Goal: Information Seeking & Learning: Learn about a topic

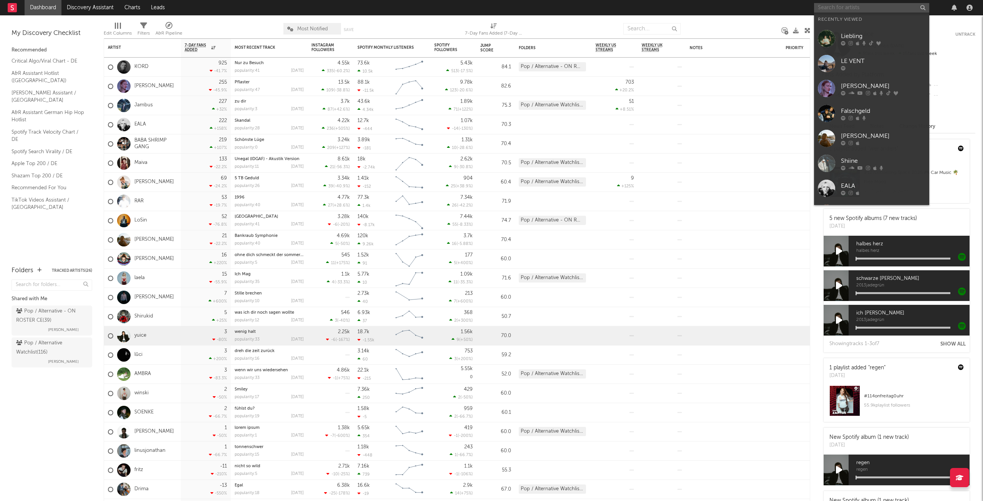
click at [825, 5] on input "text" at bounding box center [871, 8] width 115 height 10
paste input "[URL][DOMAIN_NAME]"
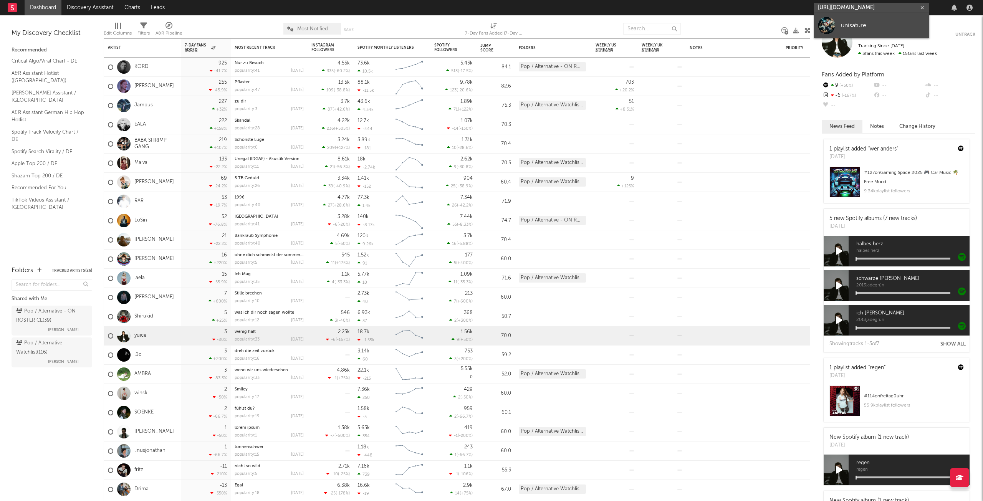
type input "[URL][DOMAIN_NAME]"
click at [863, 31] on link "unisature" at bounding box center [871, 25] width 115 height 25
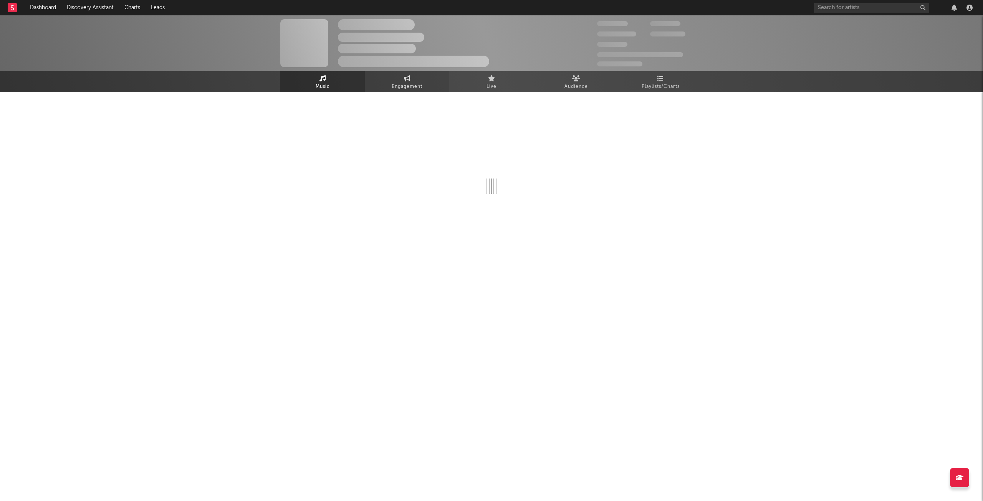
select select "1w"
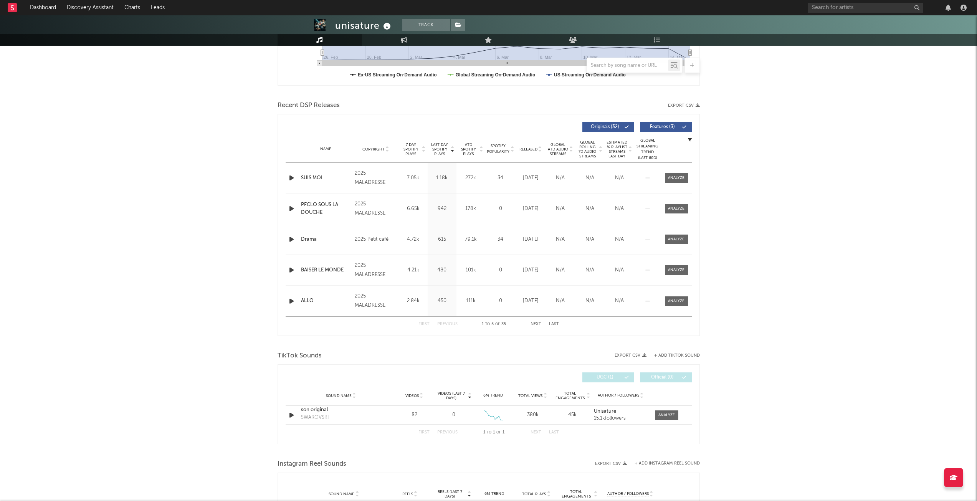
scroll to position [230, 0]
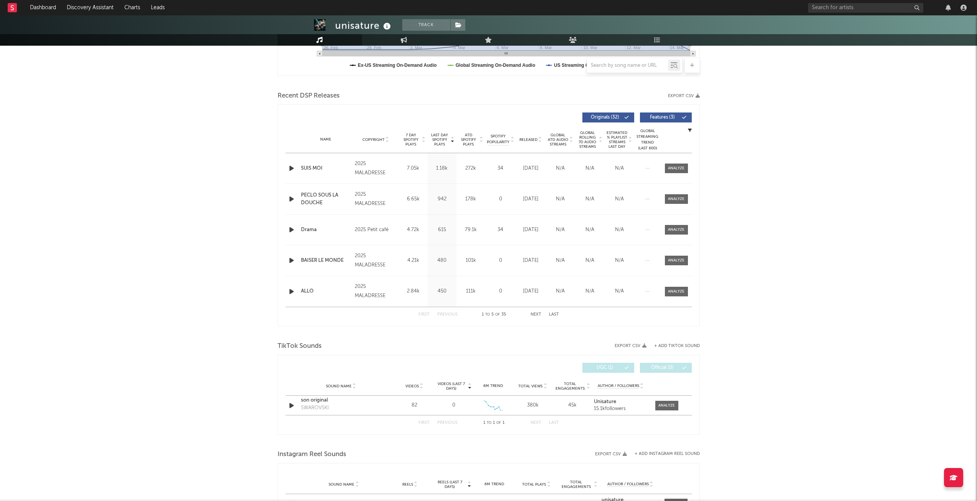
click at [540, 144] on div "Name Copyright Label Album Names Composer Names 7 Day Spotify Plays Last Day Sp…" at bounding box center [489, 139] width 406 height 27
click at [539, 142] on icon at bounding box center [540, 141] width 4 height 3
